Goal: Information Seeking & Learning: Learn about a topic

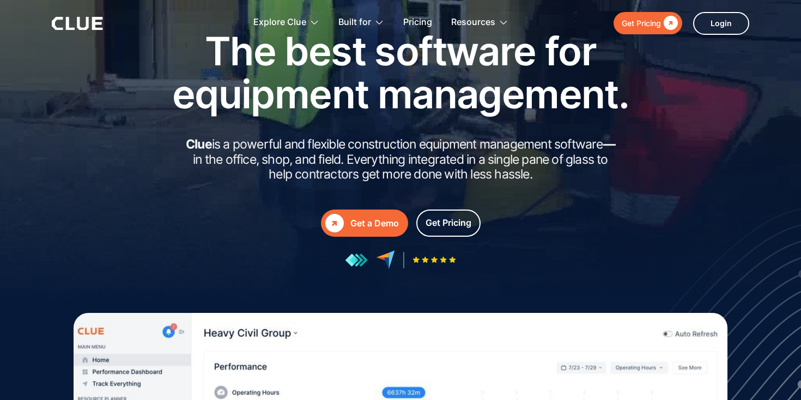
scroll to position [78, 0]
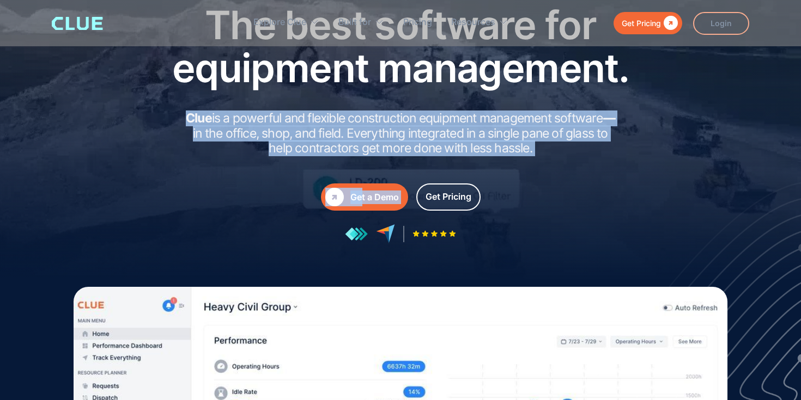
drag, startPoint x: 496, startPoint y: 101, endPoint x: 593, endPoint y: 168, distance: 117.1
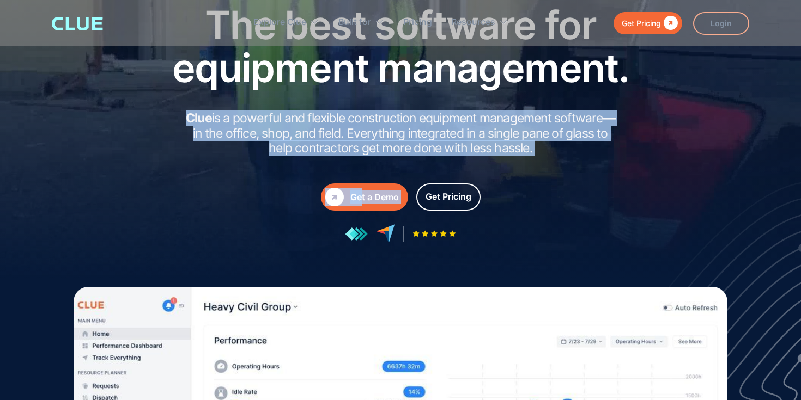
click at [593, 168] on div "The best software for equipment management. Clue is a powerful and flexible con…" at bounding box center [400, 123] width 490 height 240
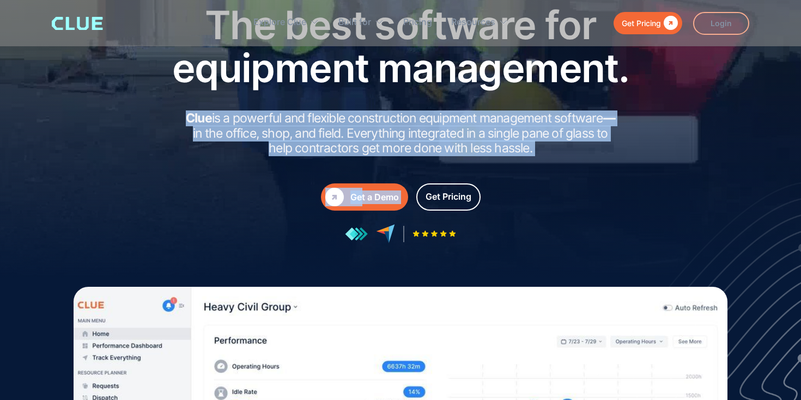
click at [593, 168] on div "The best software for equipment management. Clue is a powerful and flexible con…" at bounding box center [400, 123] width 490 height 240
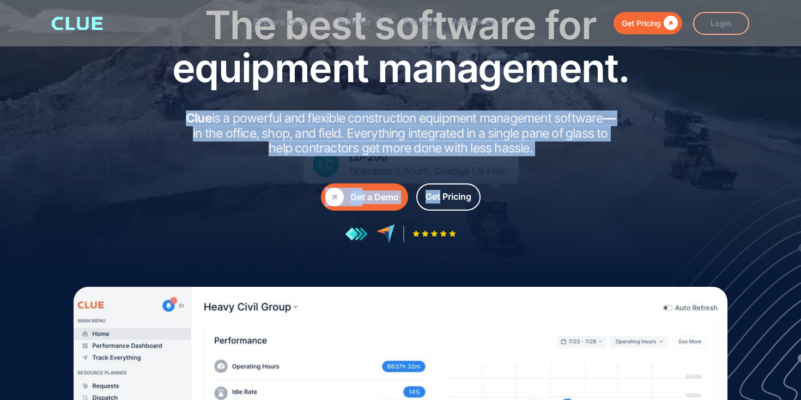
drag, startPoint x: 593, startPoint y: 168, endPoint x: 550, endPoint y: 103, distance: 77.0
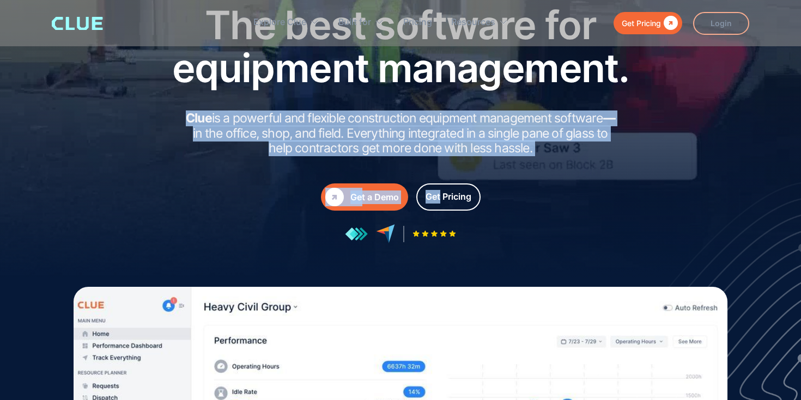
click at [550, 103] on div "The best software for equipment management. Clue is a powerful and flexible con…" at bounding box center [400, 123] width 490 height 240
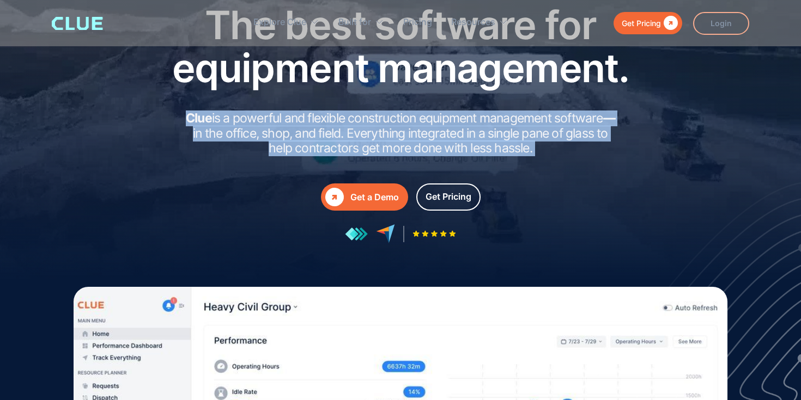
drag, startPoint x: 550, startPoint y: 103, endPoint x: 572, endPoint y: 150, distance: 51.2
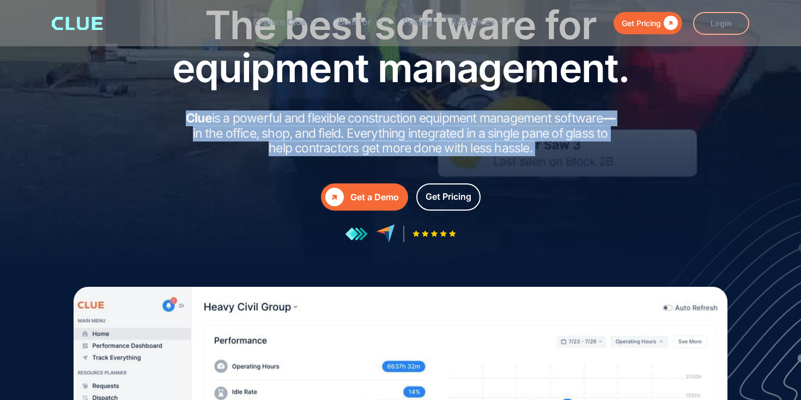
click at [572, 150] on div "The best software for equipment management. Clue is a powerful and flexible con…" at bounding box center [400, 123] width 490 height 240
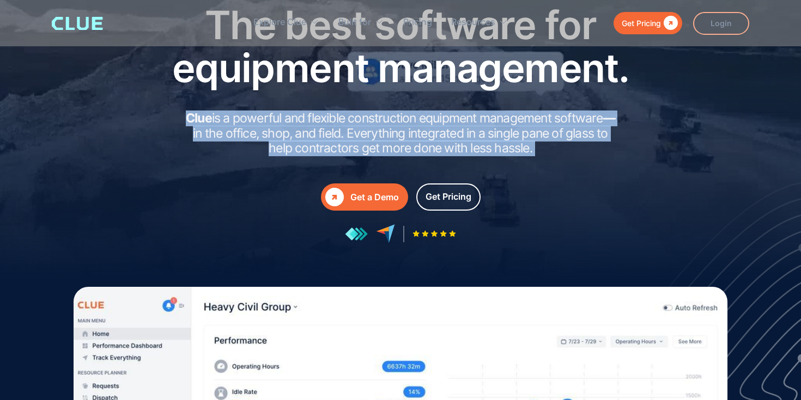
click at [572, 150] on h2 "Clue is a powerful and flexible construction equipment management software — in…" at bounding box center [400, 133] width 436 height 45
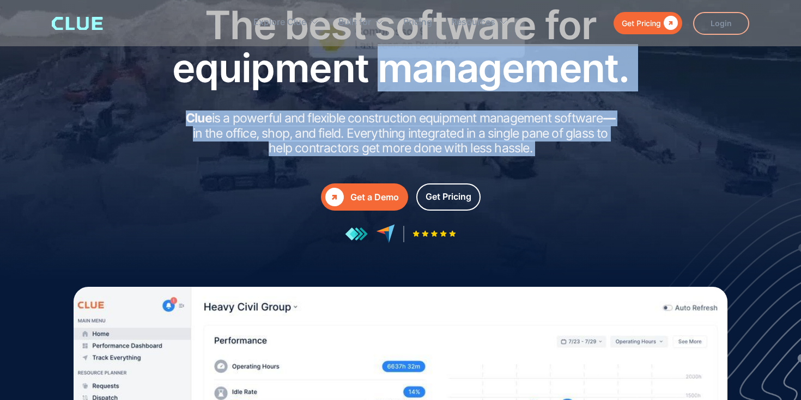
drag, startPoint x: 572, startPoint y: 150, endPoint x: 536, endPoint y: 90, distance: 69.4
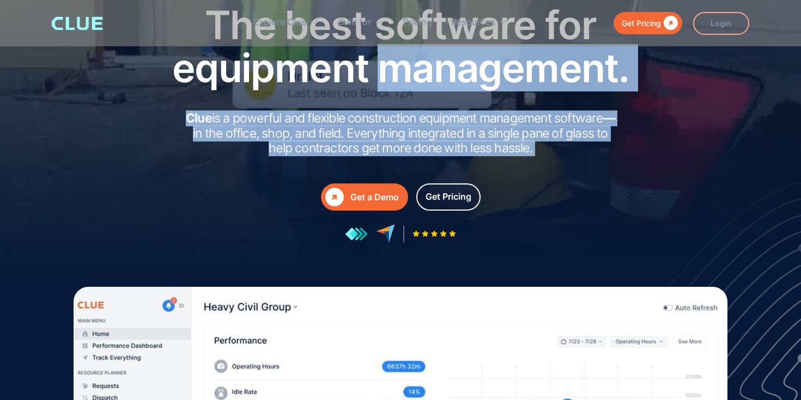
click at [536, 90] on div "The best software for equipment management. Clue is a powerful and flexible con…" at bounding box center [400, 123] width 490 height 240
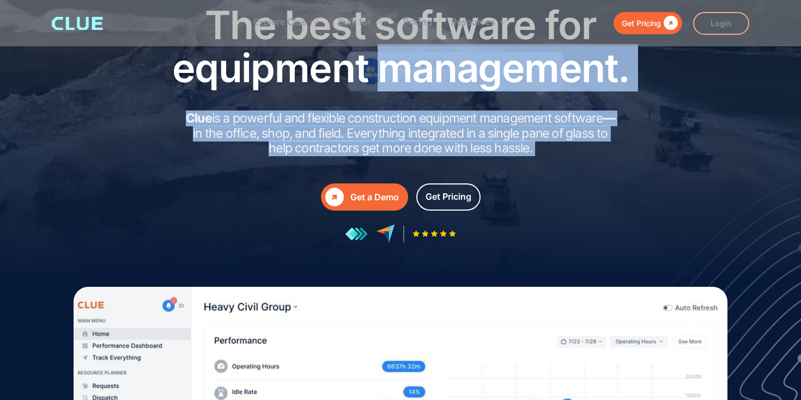
click at [536, 89] on h1 "The best software for equipment management." at bounding box center [400, 46] width 490 height 86
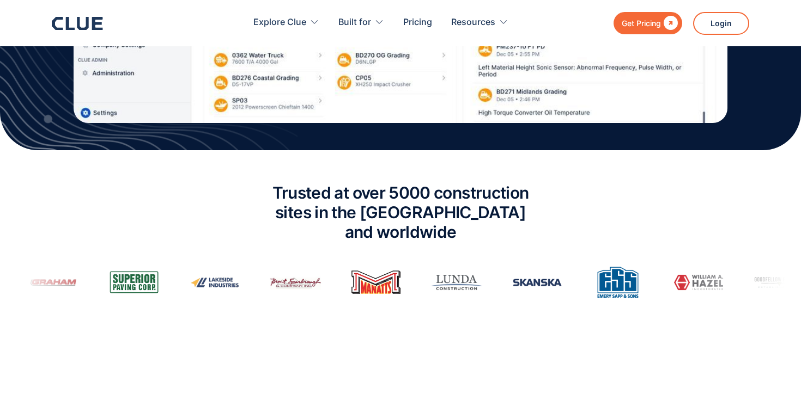
scroll to position [669, 0]
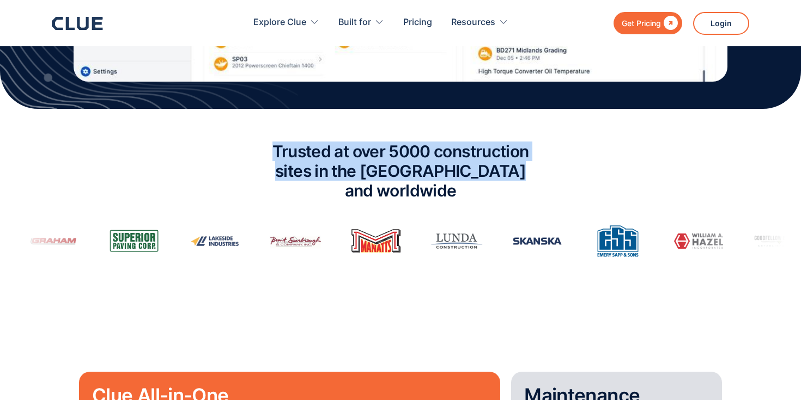
drag, startPoint x: 534, startPoint y: 176, endPoint x: 508, endPoint y: 132, distance: 52.0
click at [508, 132] on div "Trusted at over 5000 construction sites in the [GEOGRAPHIC_DATA] and worldwide" at bounding box center [400, 200] width 801 height 138
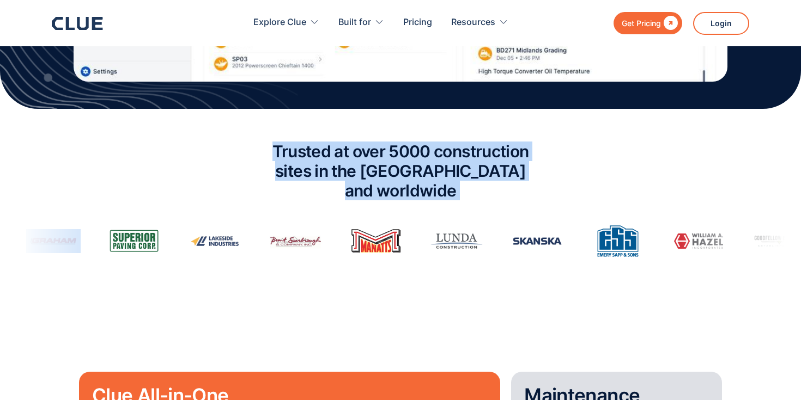
drag, startPoint x: 508, startPoint y: 132, endPoint x: 533, endPoint y: 174, distance: 49.6
click at [533, 174] on div "Trusted at over 5000 construction sites in the [GEOGRAPHIC_DATA] and worldwide" at bounding box center [400, 200] width 801 height 138
click at [533, 174] on h2 "Trusted at over 5000 construction sites in the [GEOGRAPHIC_DATA] and worldwide" at bounding box center [401, 171] width 300 height 59
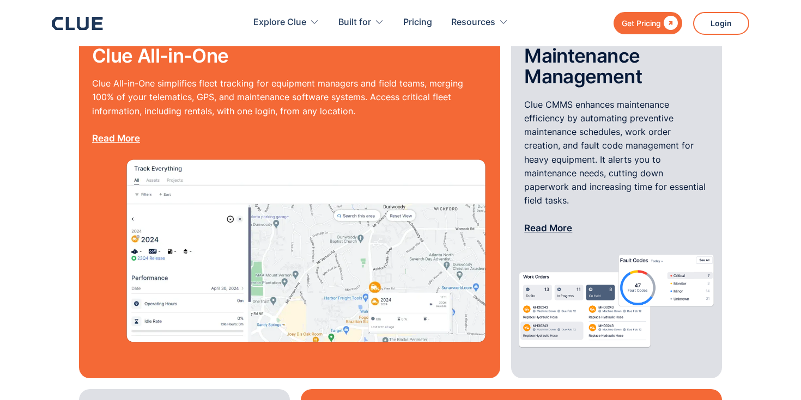
scroll to position [1013, 0]
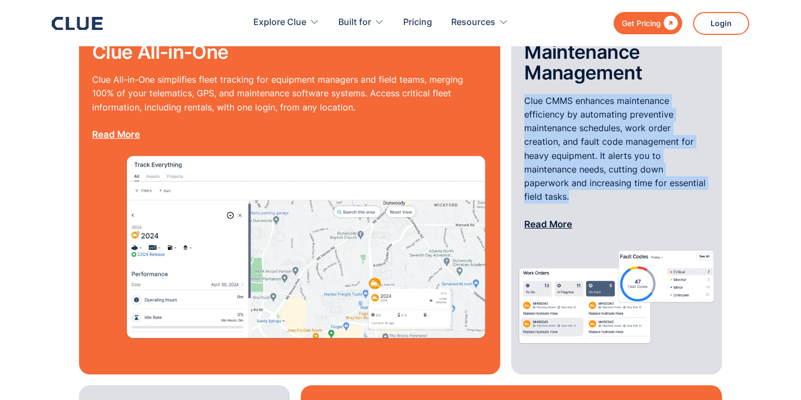
drag, startPoint x: 517, startPoint y: 71, endPoint x: 602, endPoint y: 182, distance: 139.5
click at [602, 182] on div "Maintenance Management Clue CMMS enhances maintenance efficiency by automating …" at bounding box center [616, 141] width 211 height 201
click at [602, 182] on p "Clue CMMS enhances maintenance efficiency by automating preventive maintenance …" at bounding box center [616, 162] width 185 height 137
drag, startPoint x: 602, startPoint y: 182, endPoint x: 548, endPoint y: 66, distance: 128.2
click at [548, 65] on div "Maintenance Management Clue CMMS enhances maintenance efficiency by automating …" at bounding box center [616, 141] width 211 height 201
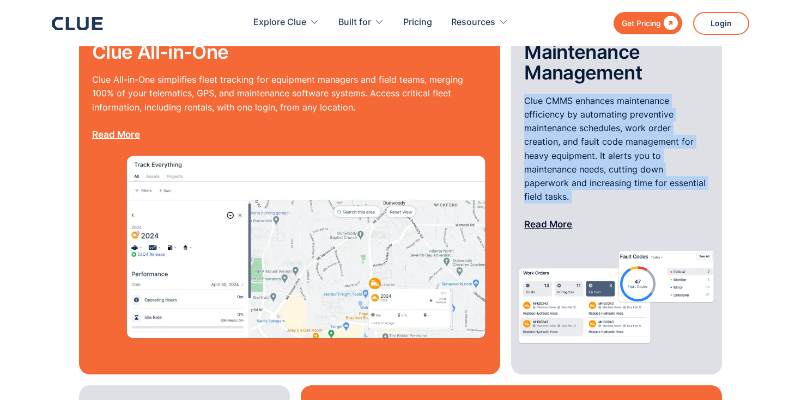
click at [548, 66] on div "Maintenance Management Clue CMMS enhances maintenance efficiency by automating …" at bounding box center [616, 141] width 211 height 201
drag, startPoint x: 548, startPoint y: 66, endPoint x: 605, endPoint y: 177, distance: 124.5
click at [605, 177] on div "Maintenance Management Clue CMMS enhances maintenance efficiency by automating …" at bounding box center [616, 141] width 211 height 201
click at [605, 177] on p "Clue CMMS enhances maintenance efficiency by automating preventive maintenance …" at bounding box center [616, 162] width 185 height 137
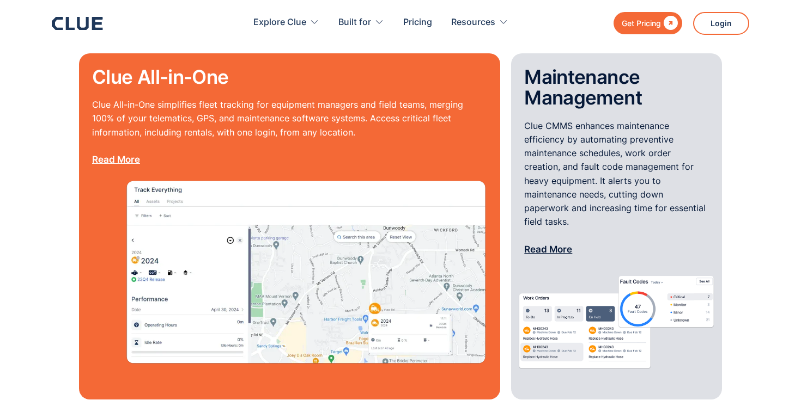
scroll to position [969, 0]
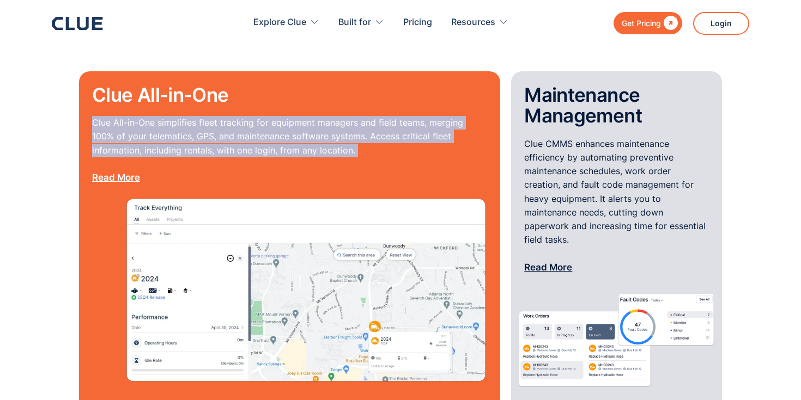
drag, startPoint x: 304, startPoint y: 91, endPoint x: 338, endPoint y: 149, distance: 66.9
click at [338, 149] on div "Clue All-in-One Clue All-in-One simplifies fleet tracking for equipment manager…" at bounding box center [289, 140] width 395 height 112
click at [338, 149] on p "Clue All-in-One simplifies fleet tracking for equipment managers and field team…" at bounding box center [289, 150] width 395 height 69
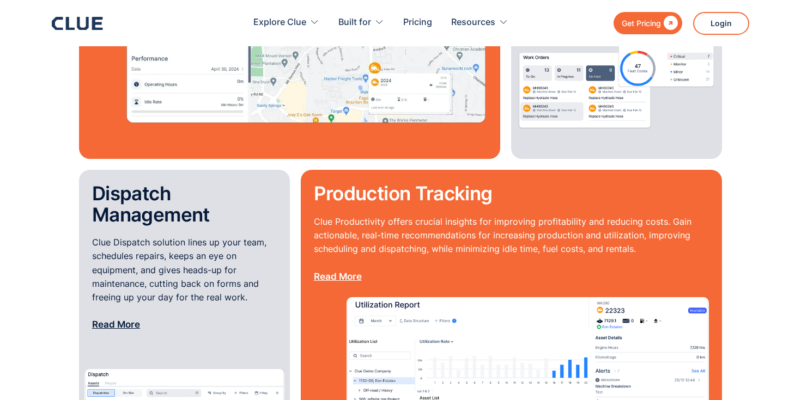
scroll to position [1309, 0]
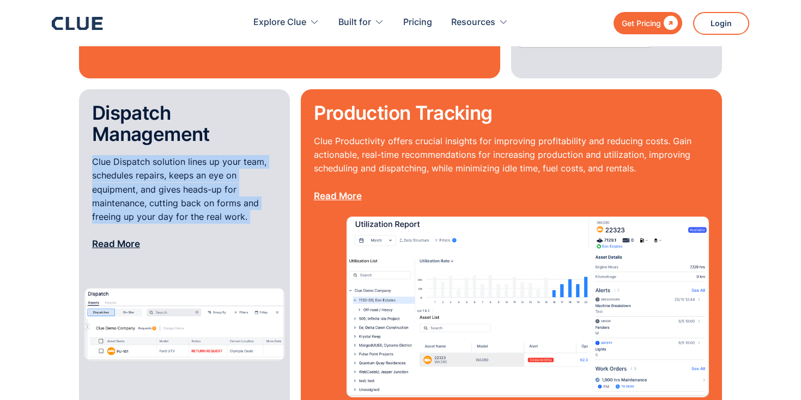
drag, startPoint x: 193, startPoint y: 130, endPoint x: 267, endPoint y: 214, distance: 111.9
click at [267, 214] on div "Dispatch Management Clue Dispatch solution lines up your team, schedules repair…" at bounding box center [184, 194] width 211 height 184
click at [267, 214] on p "Clue Dispatch solution lines up your team, schedules repairs, keeps an eye on e…" at bounding box center [184, 203] width 185 height 96
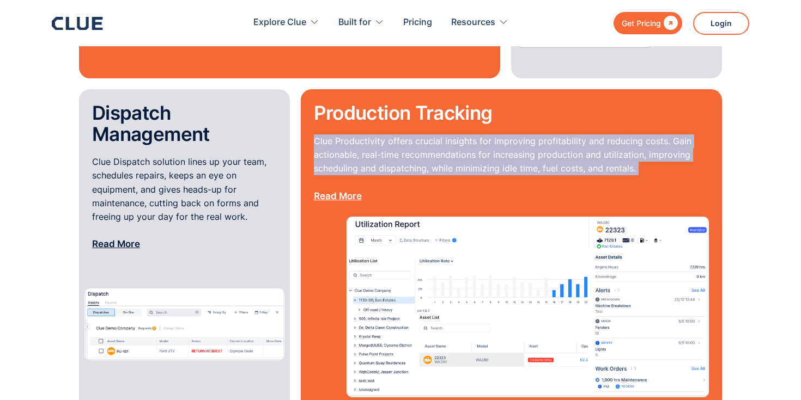
drag, startPoint x: 578, startPoint y: 108, endPoint x: 666, endPoint y: 166, distance: 105.3
click at [666, 167] on div "Production Tracking Clue Productivity offers crucial insights for improving pro…" at bounding box center [511, 158] width 395 height 112
click at [666, 166] on p "Clue Productivity offers crucial insights for improving profitability and reduc…" at bounding box center [511, 169] width 395 height 69
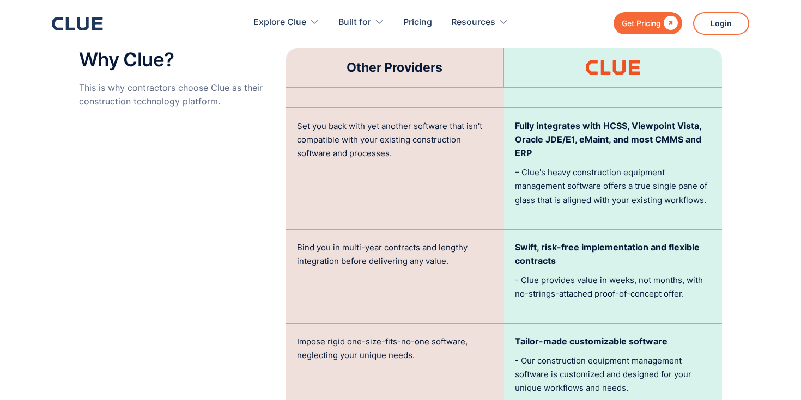
scroll to position [2301, 0]
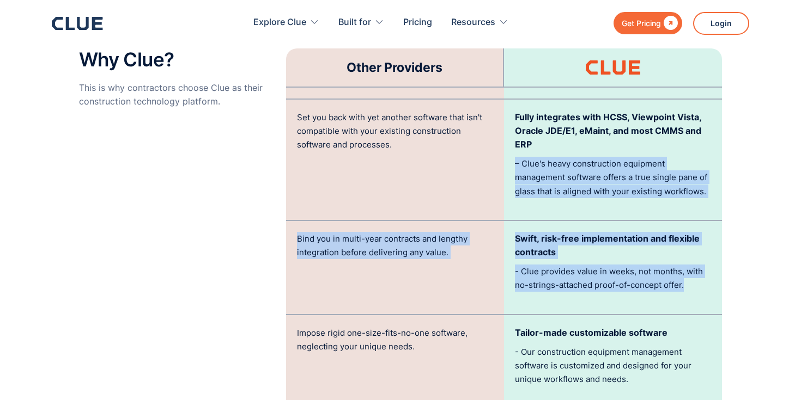
drag, startPoint x: 616, startPoint y: 129, endPoint x: 700, endPoint y: 268, distance: 163.0
click at [700, 268] on div "Other Providers Push their own hardware, ignoring your existing telematics or G…" at bounding box center [504, 220] width 436 height 568
click at [700, 268] on p "- Clue provides value in weeks, not months, with no-strings-attached proof-of-c…" at bounding box center [613, 278] width 196 height 27
drag, startPoint x: 700, startPoint y: 268, endPoint x: 620, endPoint y: 124, distance: 165.3
click at [620, 124] on div "Other Providers Push their own hardware, ignoring your existing telematics or G…" at bounding box center [504, 220] width 436 height 568
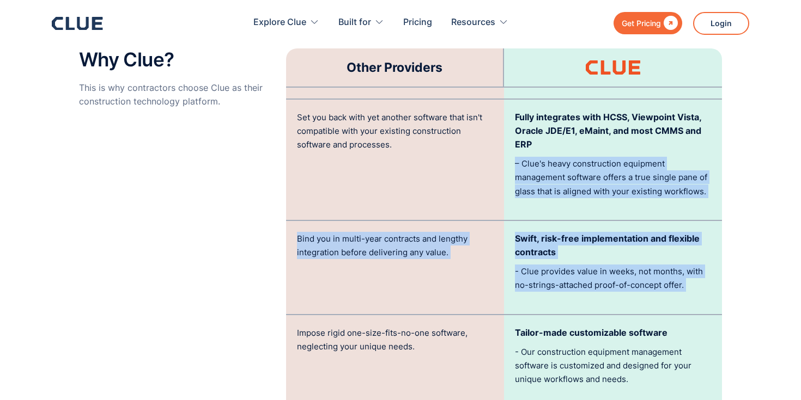
click at [620, 124] on p "Fully integrates with HCSS, Viewpoint Vista, Oracle JDE/E1, eMaint, and most CM…" at bounding box center [613, 131] width 196 height 41
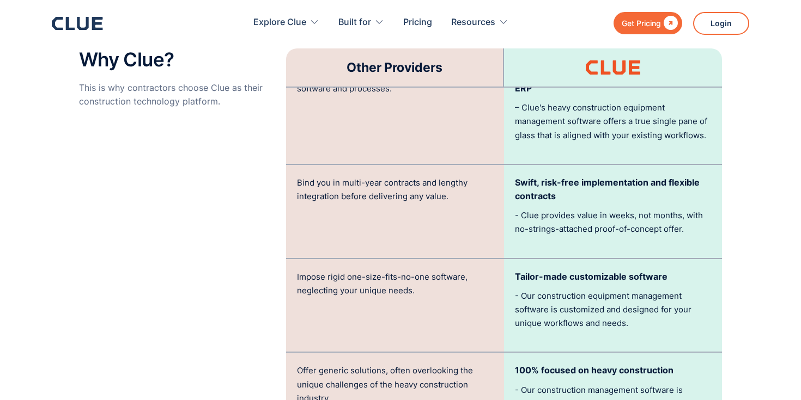
scroll to position [2355, 0]
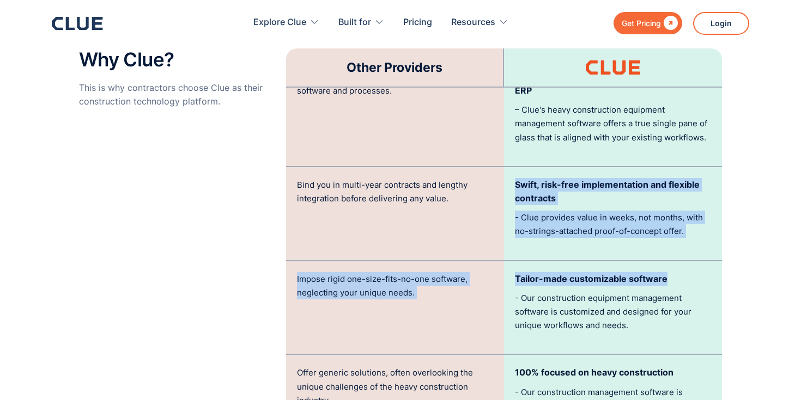
drag, startPoint x: 616, startPoint y: 149, endPoint x: 704, endPoint y: 254, distance: 137.7
click at [704, 254] on div "Other Providers Push their own hardware, ignoring your existing telematics or G…" at bounding box center [504, 166] width 436 height 568
click at [704, 272] on p "Tailor-made customizable software" at bounding box center [613, 279] width 196 height 14
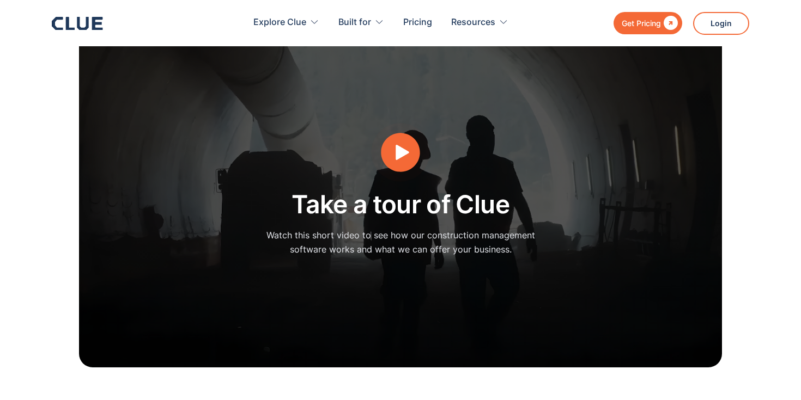
scroll to position [2841, 0]
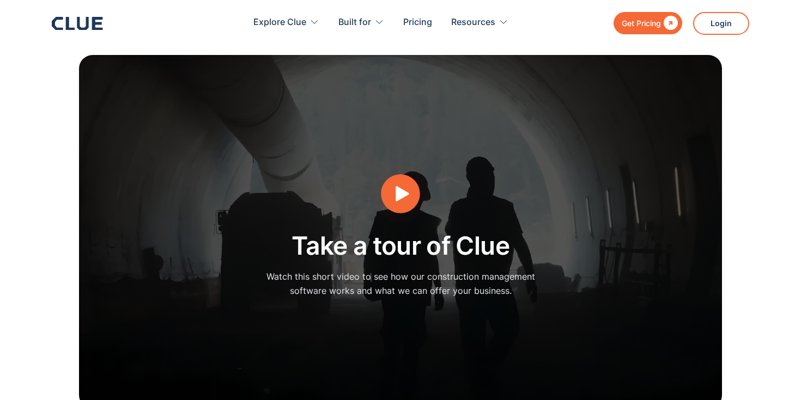
click at [417, 180] on icon "open lightbox" at bounding box center [400, 193] width 41 height 41
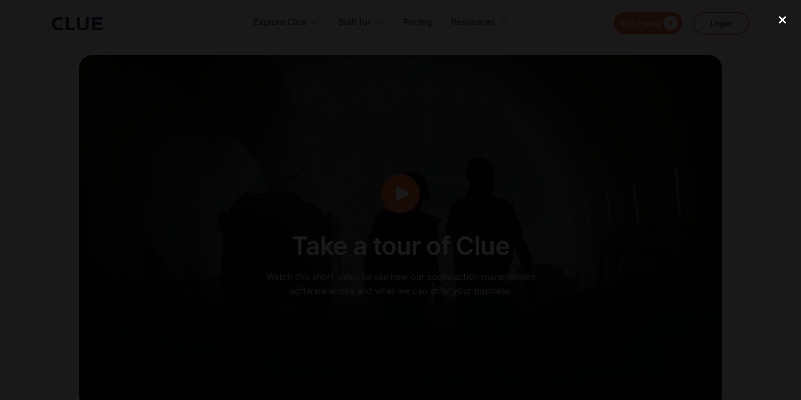
click at [784, 18] on div "close lightbox" at bounding box center [782, 20] width 37 height 24
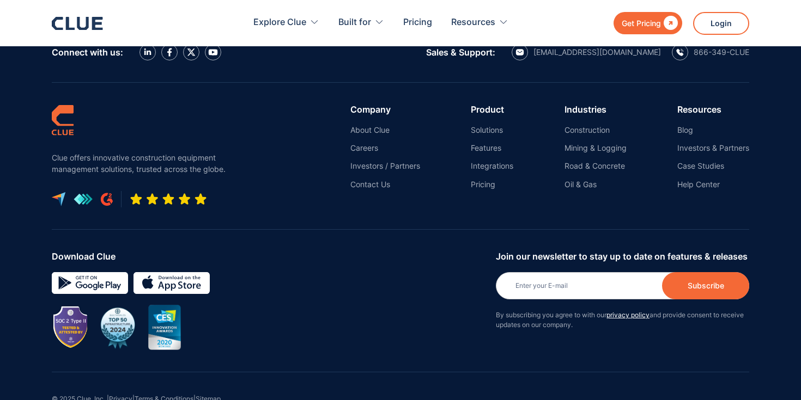
scroll to position [5027, 0]
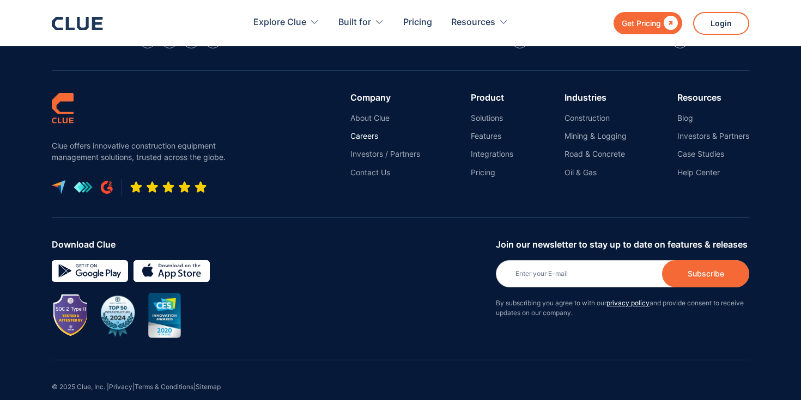
click at [361, 131] on link "Careers" at bounding box center [385, 136] width 70 height 10
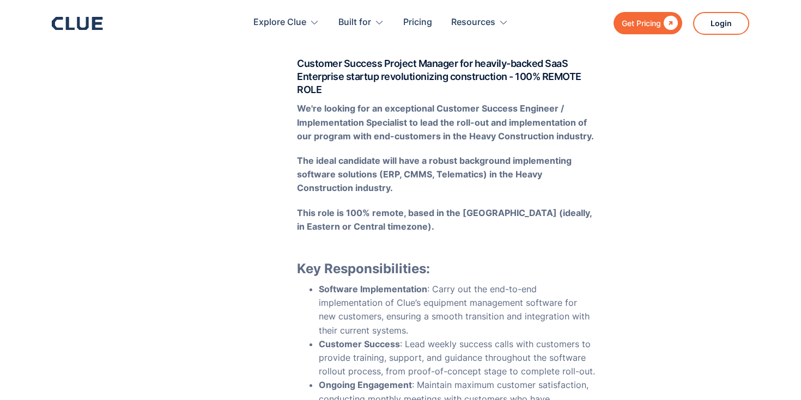
scroll to position [304, 0]
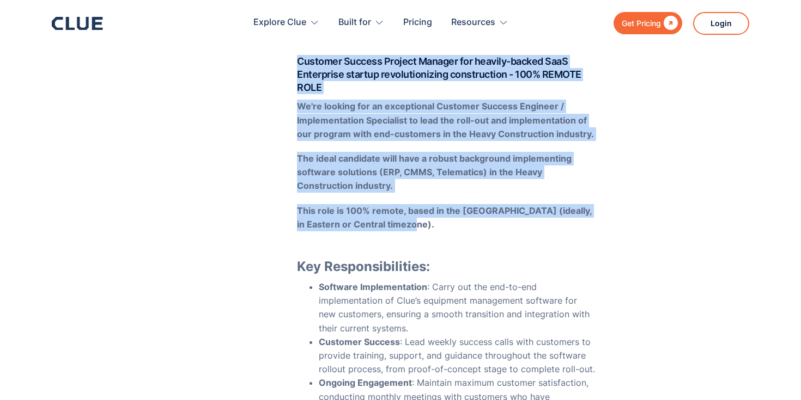
drag, startPoint x: 449, startPoint y: 225, endPoint x: 294, endPoint y: 62, distance: 225.4
drag, startPoint x: 294, startPoint y: 62, endPoint x: 465, endPoint y: 227, distance: 237.7
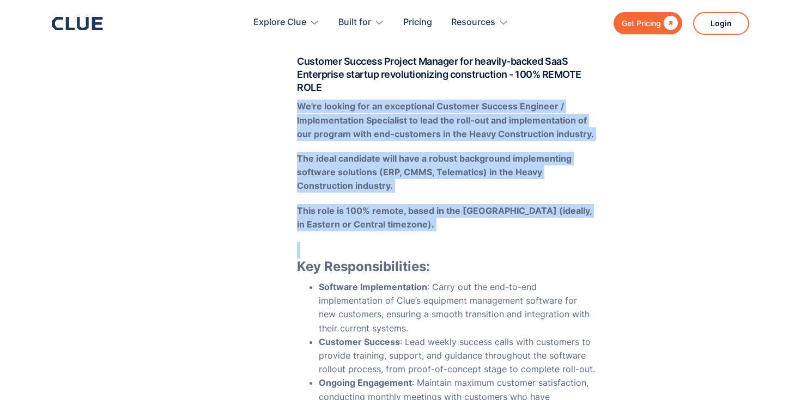
drag, startPoint x: 465, startPoint y: 227, endPoint x: 399, endPoint y: 97, distance: 145.7
drag, startPoint x: 399, startPoint y: 97, endPoint x: 476, endPoint y: 227, distance: 151.4
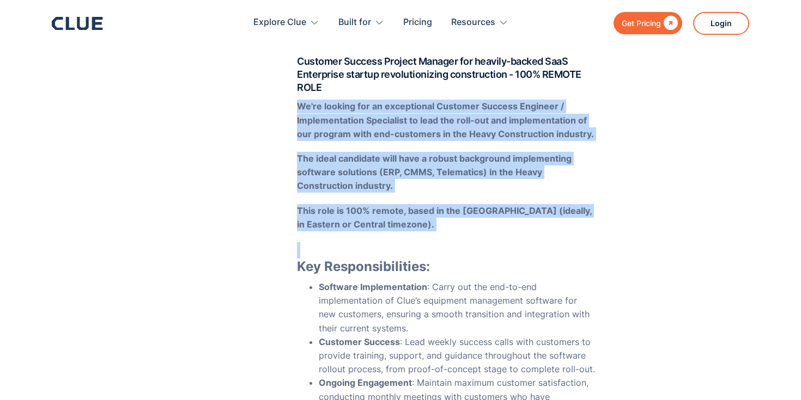
click at [474, 225] on p "This role is 100% remote, based in the United States (ideally, in Eastern or Ce…" at bounding box center [446, 217] width 299 height 27
drag, startPoint x: 474, startPoint y: 225, endPoint x: 417, endPoint y: 92, distance: 145.2
click at [417, 92] on h4 "Customer Success Project Manager for heavily-backed SaaS Enterprise startup rev…" at bounding box center [446, 74] width 299 height 39
drag, startPoint x: 417, startPoint y: 92, endPoint x: 476, endPoint y: 227, distance: 147.3
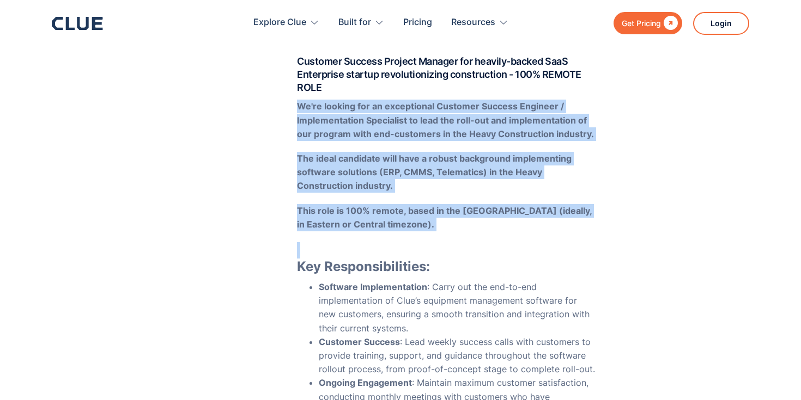
click at [476, 227] on p "This role is 100% remote, based in the United States (ideally, in Eastern or Ce…" at bounding box center [446, 217] width 299 height 27
drag, startPoint x: 476, startPoint y: 227, endPoint x: 415, endPoint y: 88, distance: 151.7
click at [415, 88] on h4 "Customer Success Project Manager for heavily-backed SaaS Enterprise startup rev…" at bounding box center [446, 74] width 299 height 39
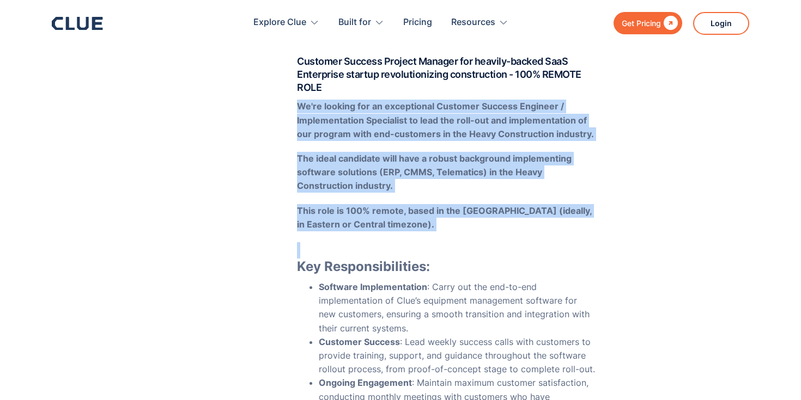
drag, startPoint x: 415, startPoint y: 88, endPoint x: 477, endPoint y: 225, distance: 149.9
click at [477, 225] on p "This role is 100% remote, based in the United States (ideally, in Eastern or Ce…" at bounding box center [446, 217] width 299 height 27
drag, startPoint x: 477, startPoint y: 225, endPoint x: 412, endPoint y: 96, distance: 143.7
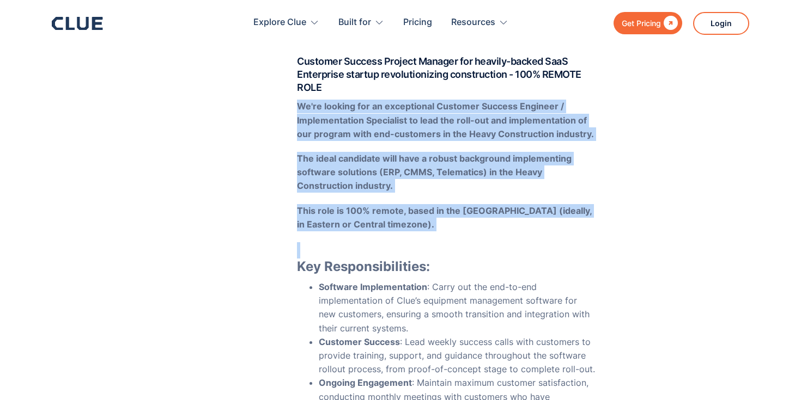
drag, startPoint x: 412, startPoint y: 96, endPoint x: 489, endPoint y: 224, distance: 148.5
click at [489, 224] on p "This role is 100% remote, based in the United States (ideally, in Eastern or Ce…" at bounding box center [446, 217] width 299 height 27
drag, startPoint x: 489, startPoint y: 224, endPoint x: 426, endPoint y: 101, distance: 138.1
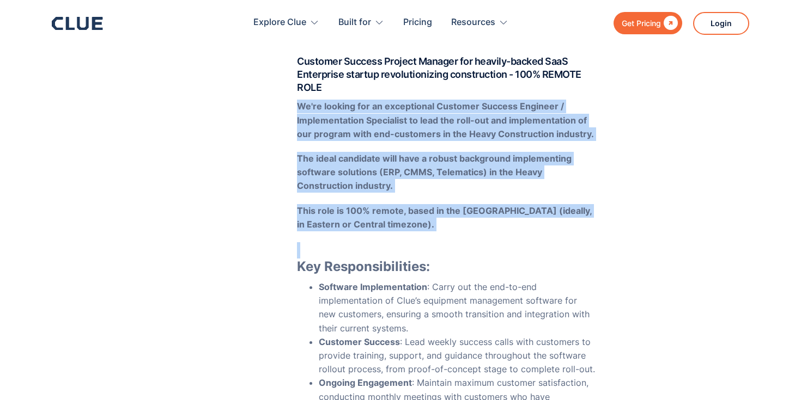
drag, startPoint x: 428, startPoint y: 95, endPoint x: 499, endPoint y: 227, distance: 149.1
click at [499, 227] on p "This role is 100% remote, based in the United States (ideally, in Eastern or Ce…" at bounding box center [446, 217] width 299 height 27
drag, startPoint x: 499, startPoint y: 227, endPoint x: 429, endPoint y: 89, distance: 154.7
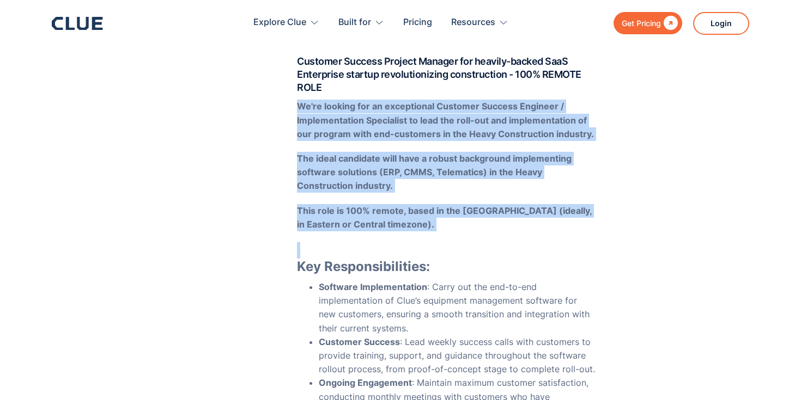
click at [429, 89] on h4 "Customer Success Project Manager for heavily-backed SaaS Enterprise startup rev…" at bounding box center [446, 74] width 299 height 39
drag, startPoint x: 429, startPoint y: 89, endPoint x: 495, endPoint y: 233, distance: 158.9
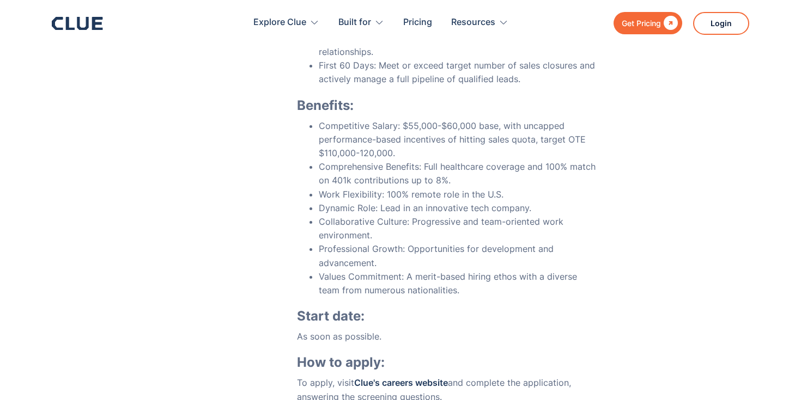
scroll to position [3742, 0]
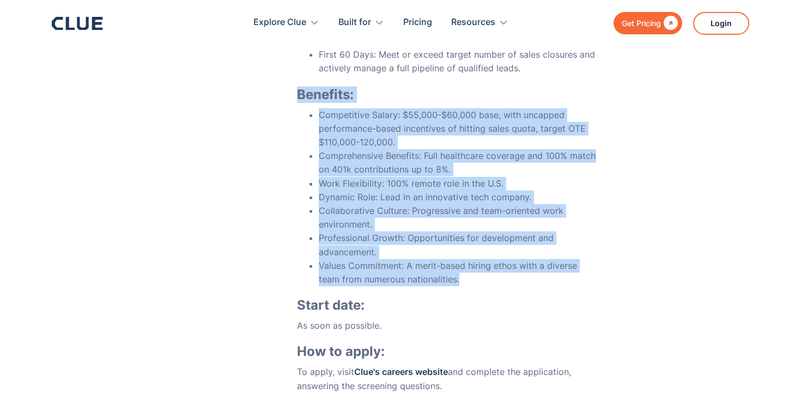
drag, startPoint x: 412, startPoint y: 47, endPoint x: 511, endPoint y: 240, distance: 217.3
click at [511, 240] on div "‍ We're looking for an Account Executive (AE) to join our sales team. Clue is a…" at bounding box center [446, 85] width 299 height 1285
click at [511, 259] on li "Values Commitment: A merit-based hiring ethos with a diverse team from numerous…" at bounding box center [457, 272] width 277 height 27
drag, startPoint x: 511, startPoint y: 240, endPoint x: 427, endPoint y: 46, distance: 211.5
click at [427, 46] on div "‍ We're looking for an Account Executive (AE) to join our sales team. Clue is a…" at bounding box center [446, 85] width 299 height 1285
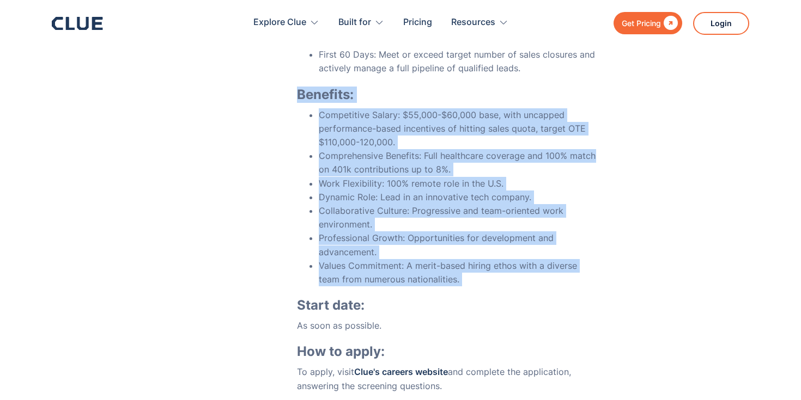
click at [427, 46] on div "‍ We're looking for an Account Executive (AE) to join our sales team. Clue is a…" at bounding box center [446, 85] width 299 height 1285
drag, startPoint x: 427, startPoint y: 46, endPoint x: 507, endPoint y: 249, distance: 217.9
click at [507, 249] on div "‍ We're looking for an Account Executive (AE) to join our sales team. Clue is a…" at bounding box center [446, 85] width 299 height 1285
click at [507, 259] on li "Values Commitment: A merit-based hiring ethos with a diverse team from numerous…" at bounding box center [457, 272] width 277 height 27
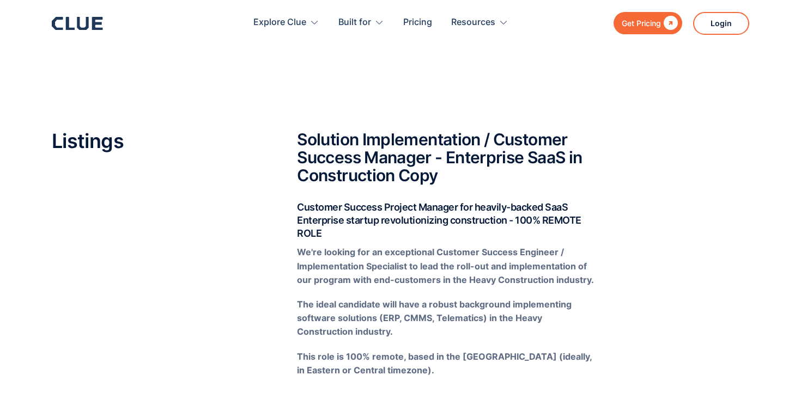
scroll to position [0, 0]
